Goal: Find specific fact: Find specific fact

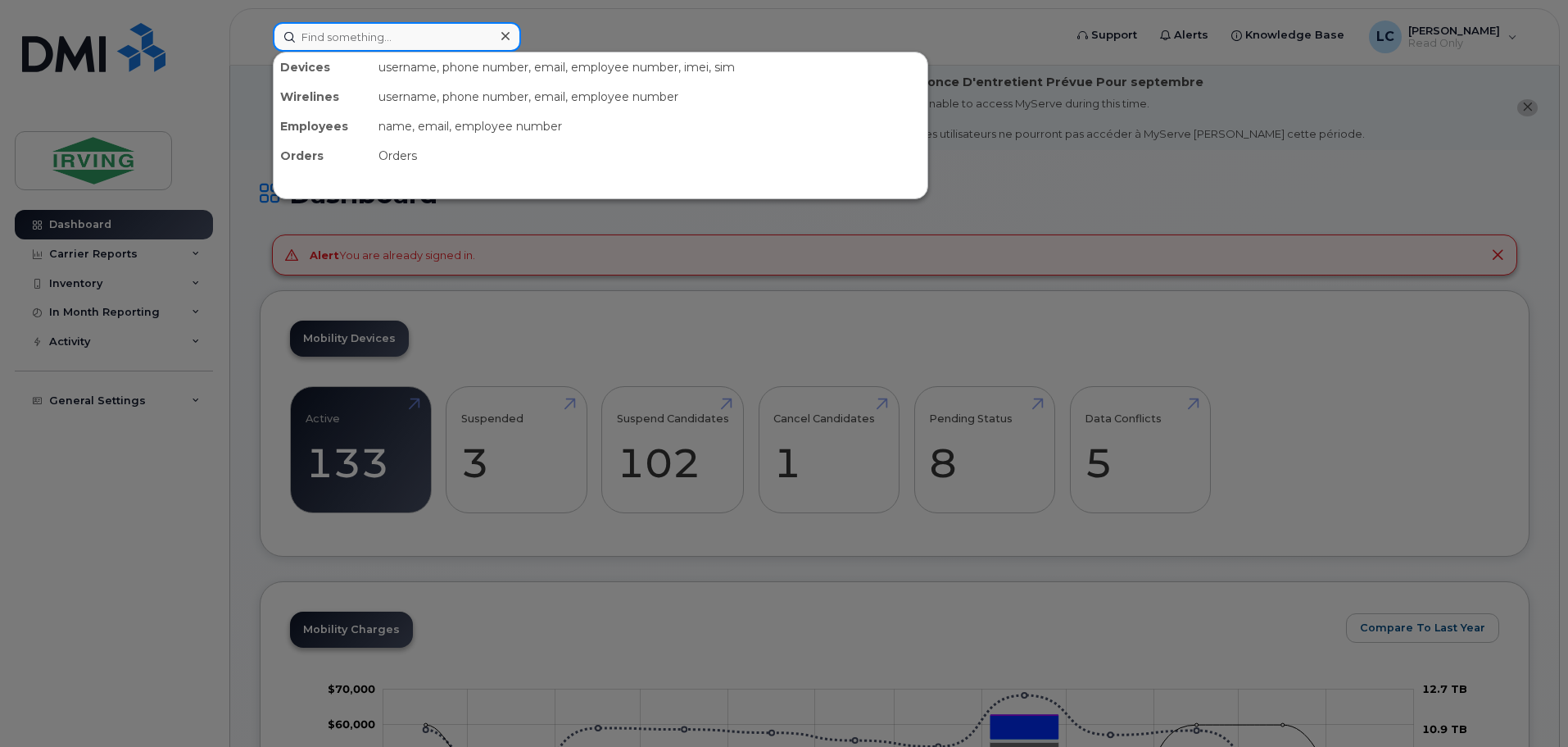
click at [410, 37] on input at bounding box center [397, 37] width 248 height 30
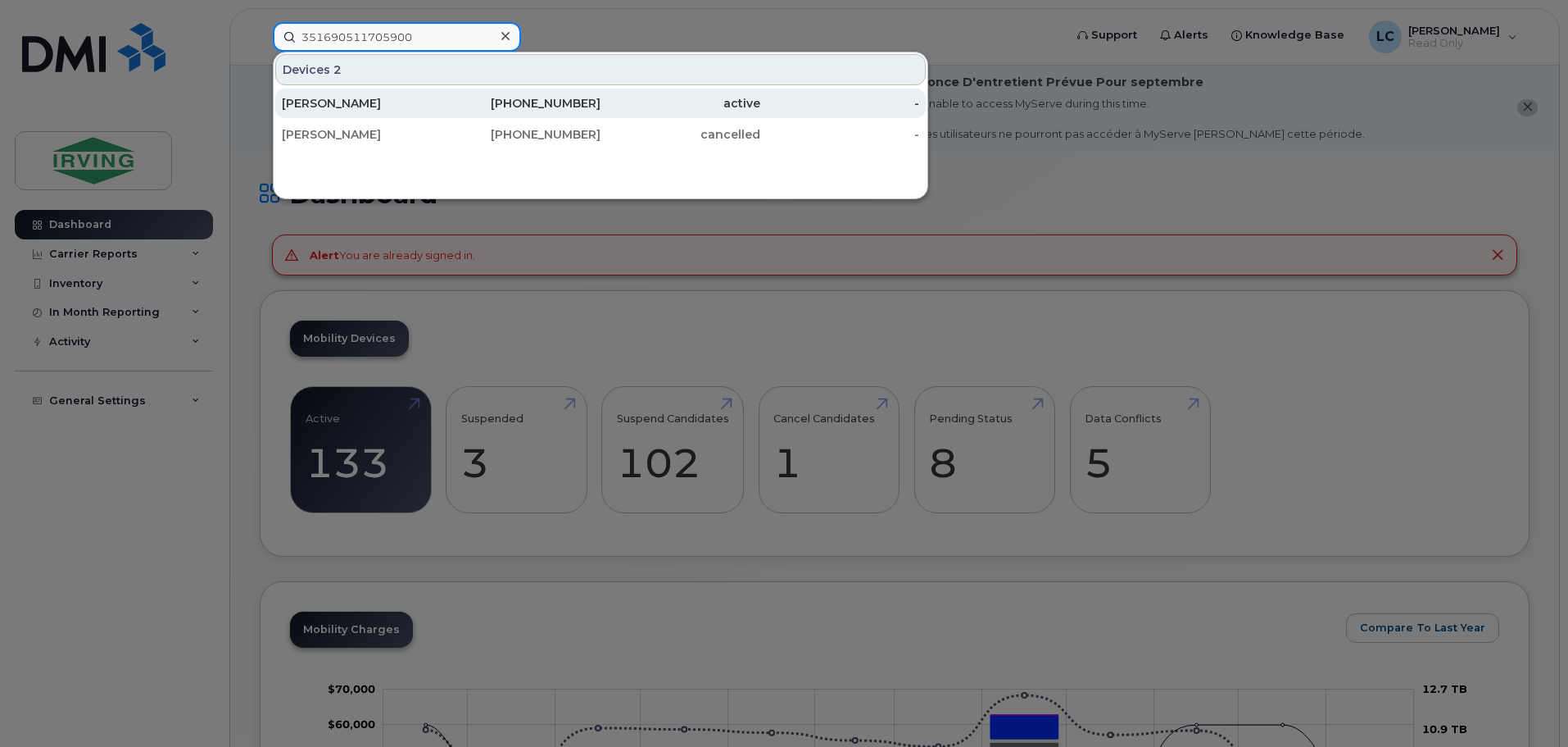
type input "351690511705900"
click at [558, 109] on div "506-397-5621" at bounding box center [521, 104] width 160 height 17
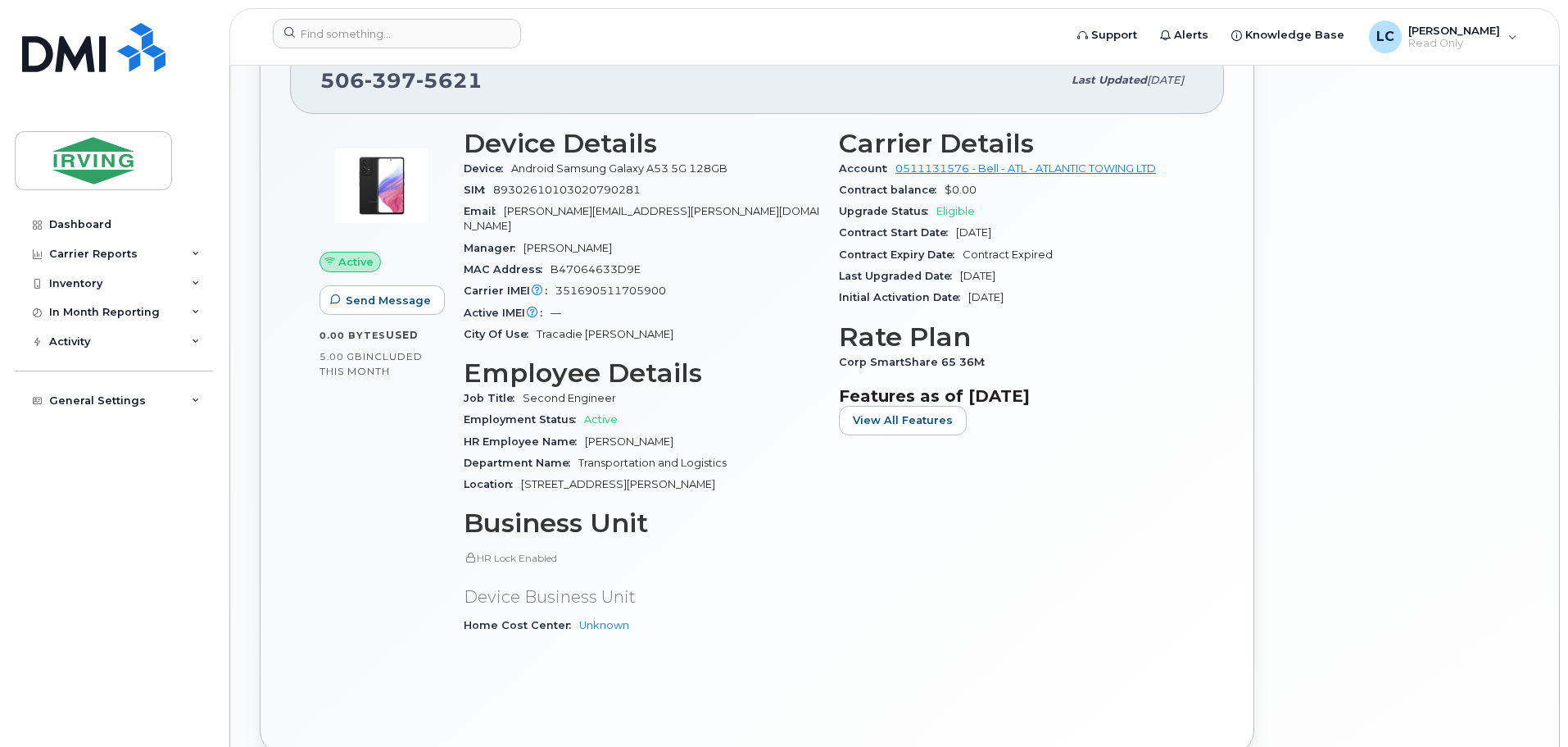
scroll to position [547, 0]
